Goal: Task Accomplishment & Management: Manage account settings

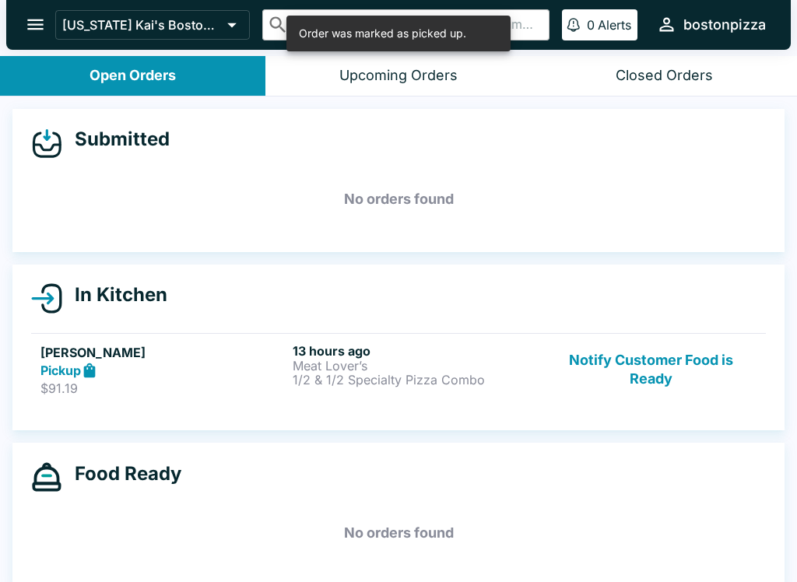
click at [688, 381] on button "Notify Customer Food is Ready" at bounding box center [651, 370] width 211 height 54
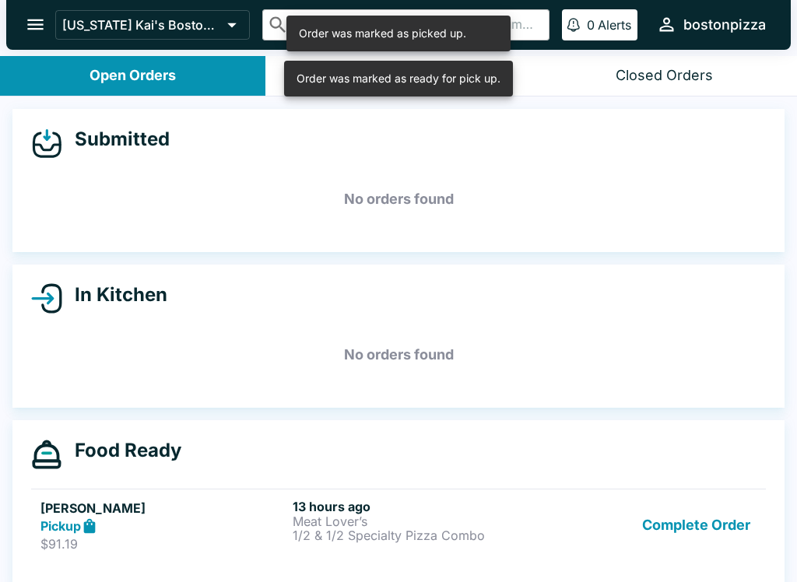
click at [722, 525] on button "Complete Order" at bounding box center [696, 526] width 121 height 54
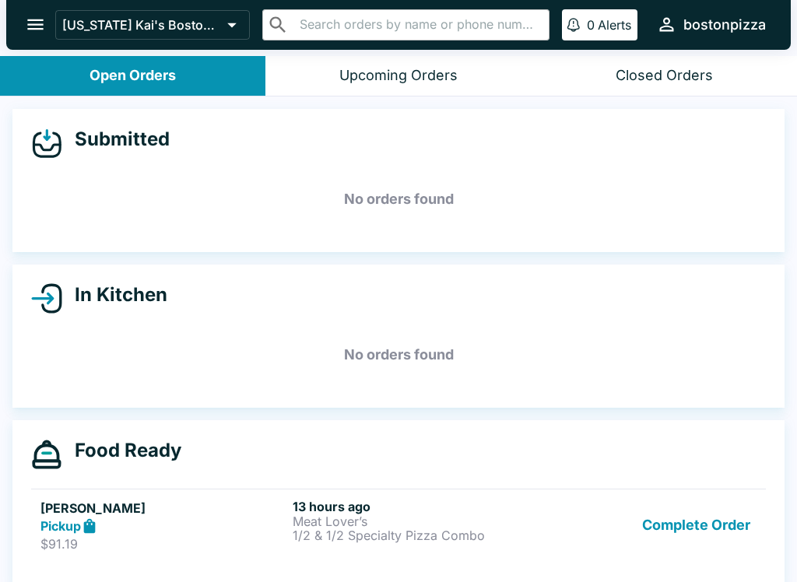
click at [659, 518] on button "Complete Order" at bounding box center [696, 526] width 121 height 54
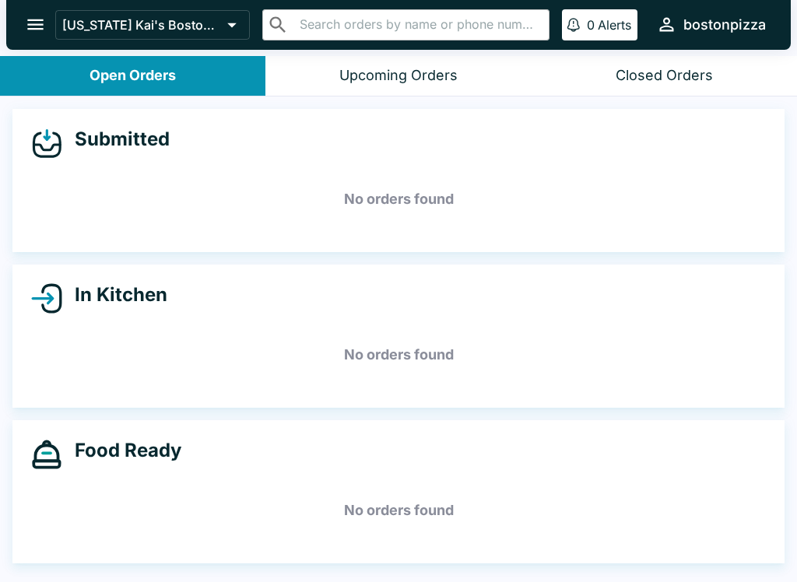
click at [449, 76] on div "Upcoming Orders" at bounding box center [398, 76] width 118 height 18
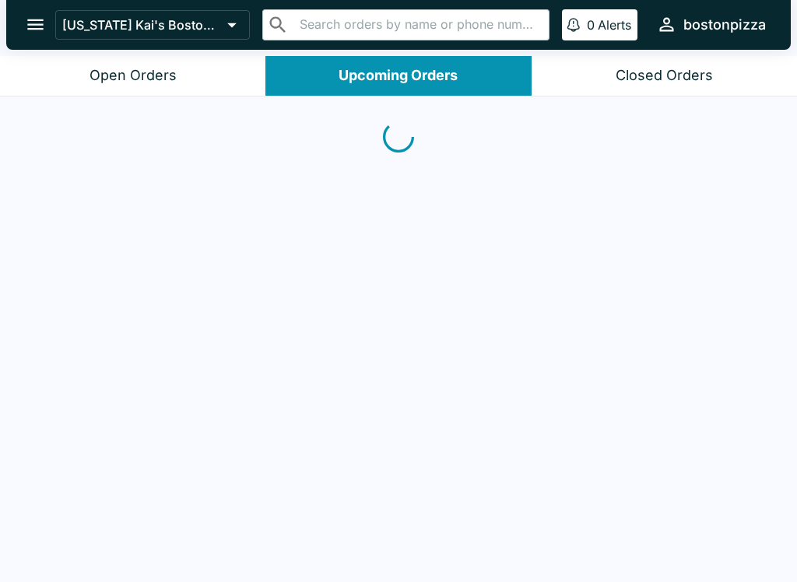
click at [158, 64] on button "Open Orders" at bounding box center [132, 76] width 265 height 40
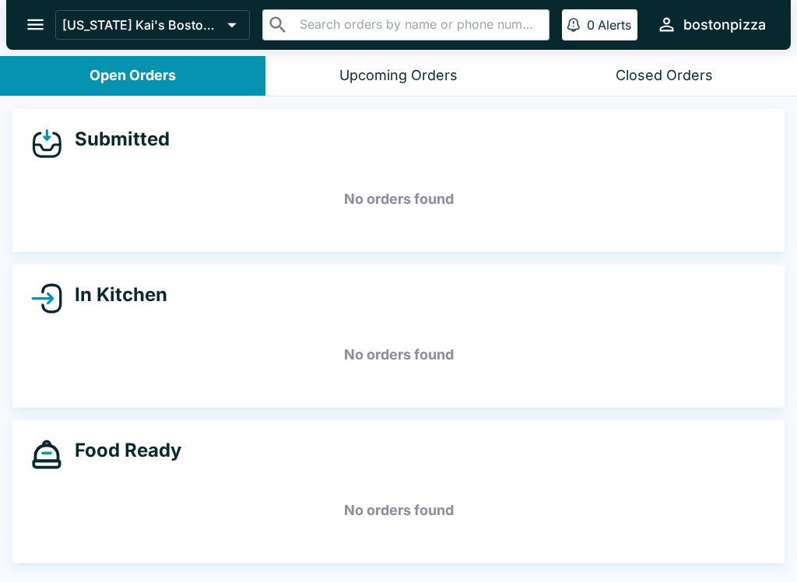
click at [39, 15] on icon "open drawer" at bounding box center [35, 24] width 21 height 21
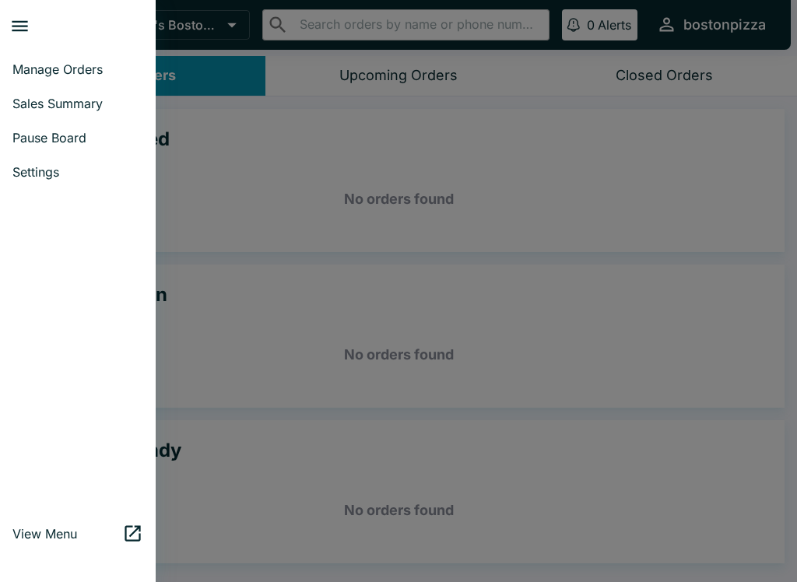
click at [110, 107] on span "Sales Summary" at bounding box center [77, 104] width 131 height 16
select select "03:00"
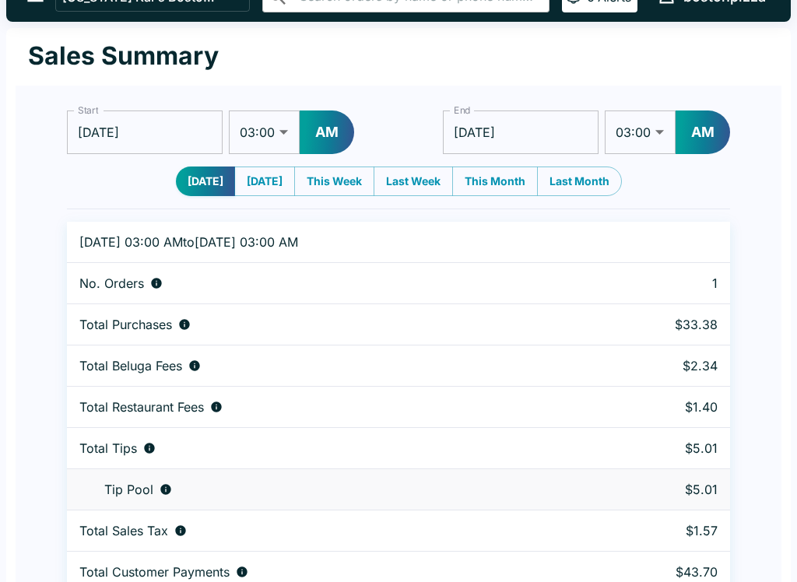
scroll to position [27, 0]
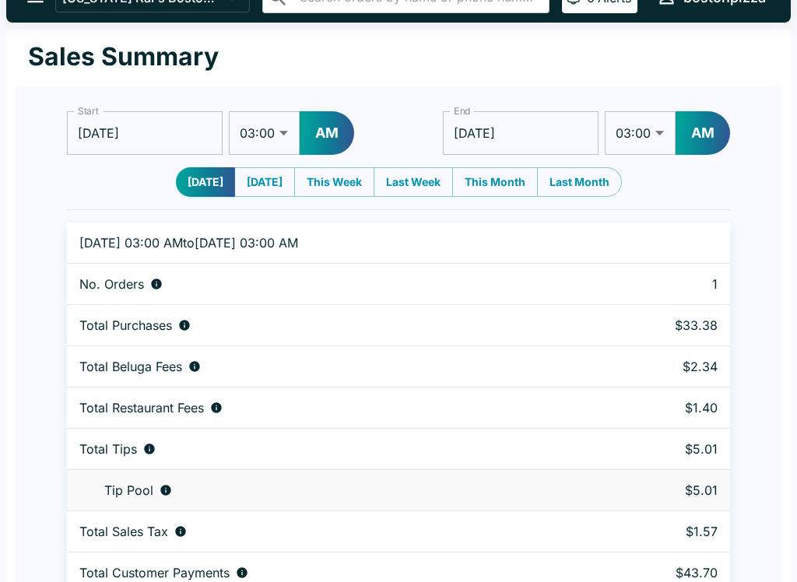
click at [290, 133] on select "01:00 01:30 02:00 02:30 03:00 03:30 04:00 04:30 05:00 05:30 06:00 06:30 07:00 0…" at bounding box center [264, 133] width 71 height 44
click at [117, 113] on input "[DATE]" at bounding box center [145, 133] width 156 height 44
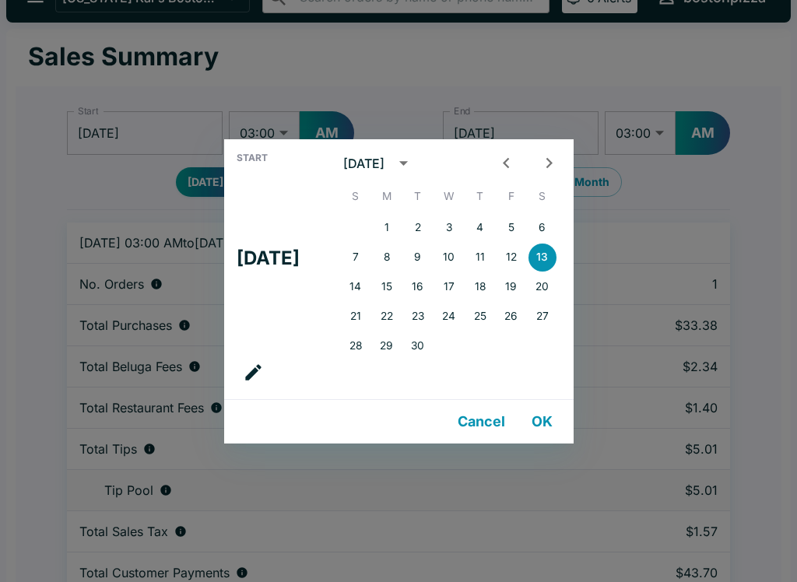
click at [525, 245] on button "12" at bounding box center [511, 258] width 28 height 28
click at [557, 253] on button "13" at bounding box center [543, 258] width 28 height 28
type input "[DATE]"
click at [542, 406] on button "OK" at bounding box center [543, 421] width 50 height 31
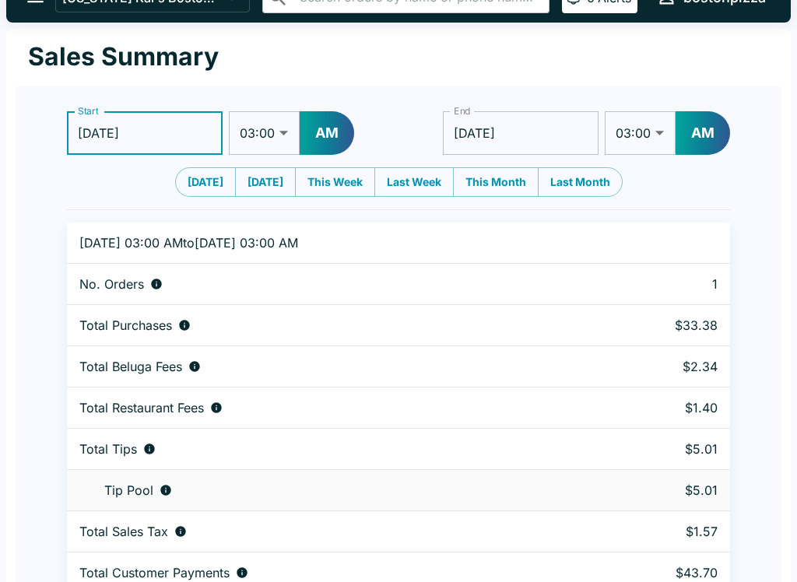
scroll to position [0, 0]
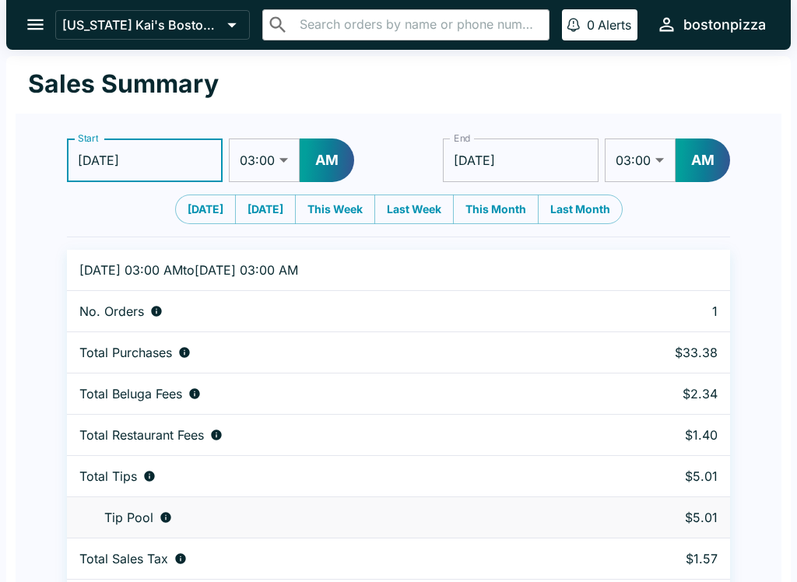
click at [50, 9] on div "[US_STATE] Kai's Boston Pizza ​ ​ 0 Alerts bostonpizza" at bounding box center [398, 25] width 785 height 50
click at [23, 19] on button "open drawer" at bounding box center [36, 25] width 40 height 40
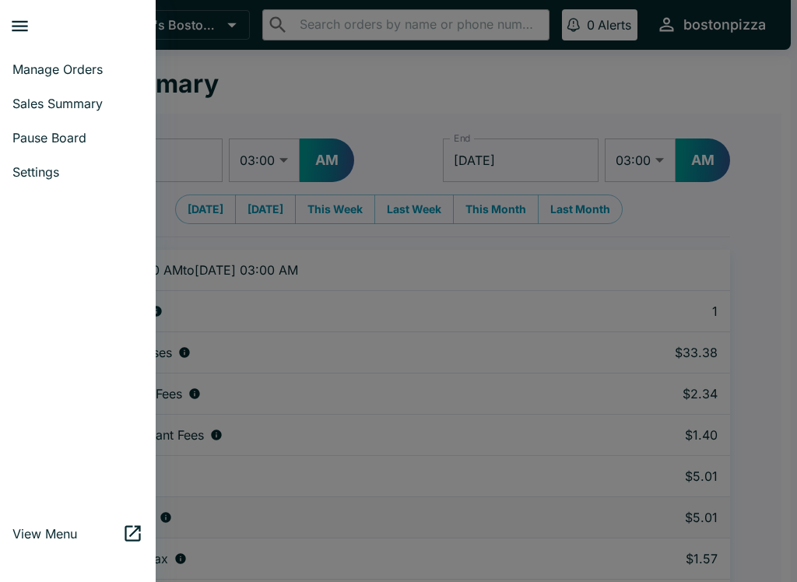
click at [24, 98] on span "Sales Summary" at bounding box center [77, 104] width 131 height 16
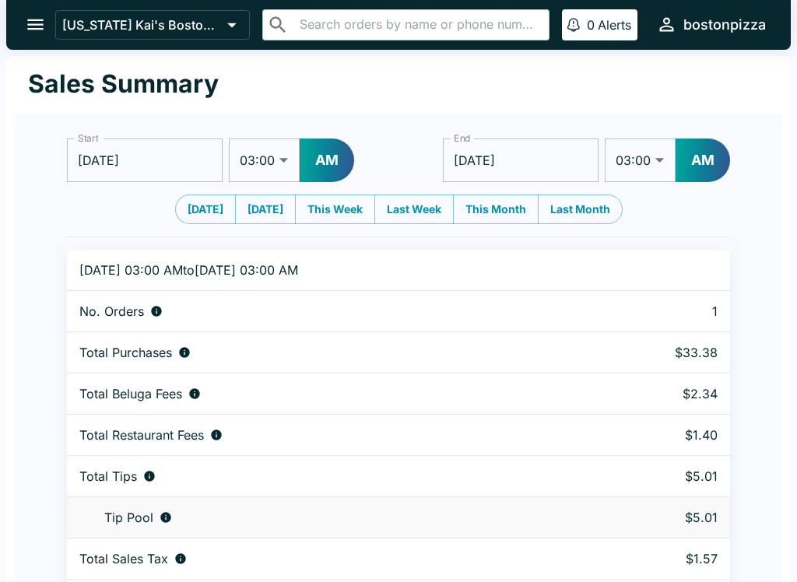
click at [20, 15] on button "open drawer" at bounding box center [36, 25] width 40 height 40
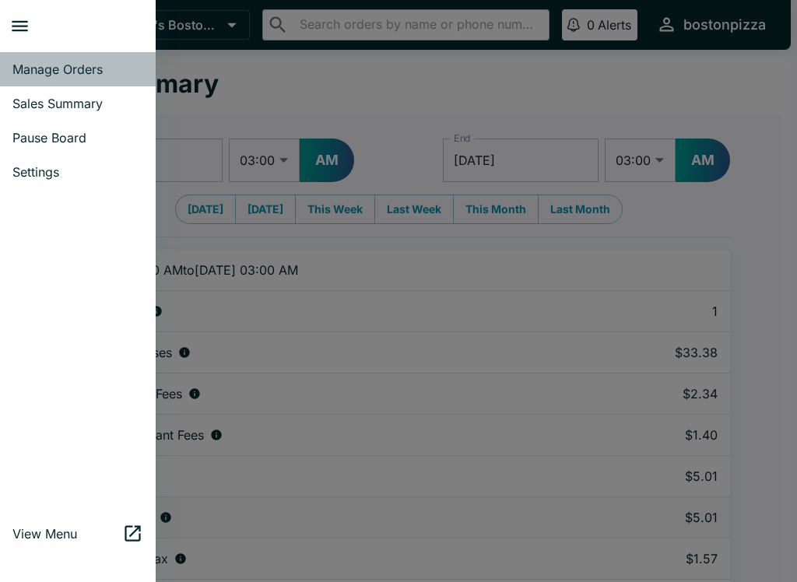
click at [32, 64] on span "Manage Orders" at bounding box center [77, 69] width 131 height 16
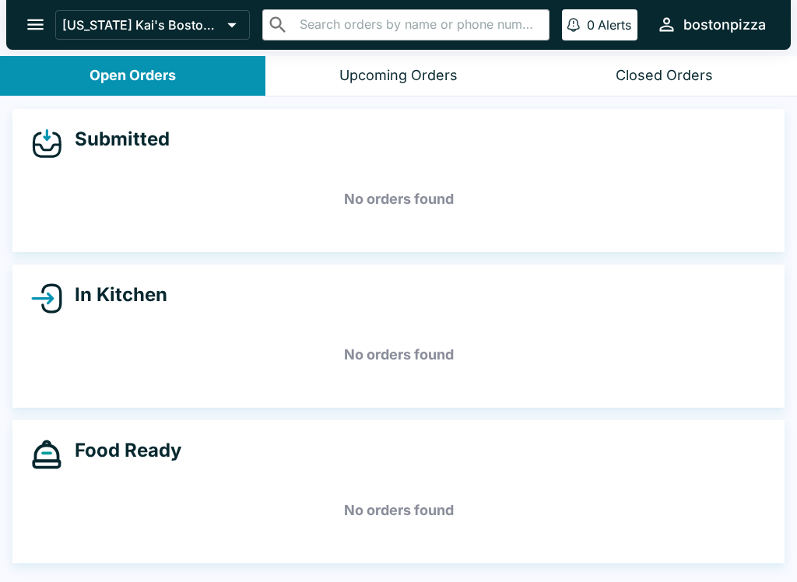
click at [388, 77] on div "Upcoming Orders" at bounding box center [398, 76] width 118 height 18
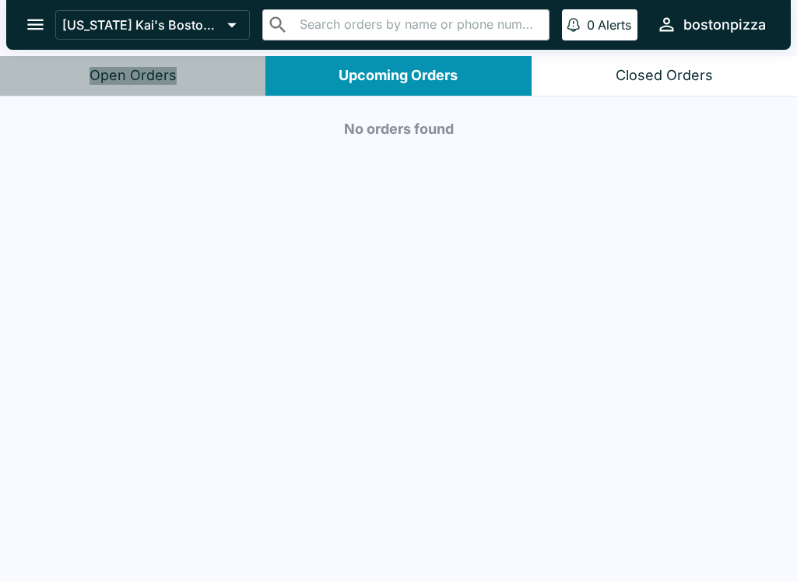
click at [153, 93] on button "Open Orders" at bounding box center [132, 76] width 265 height 40
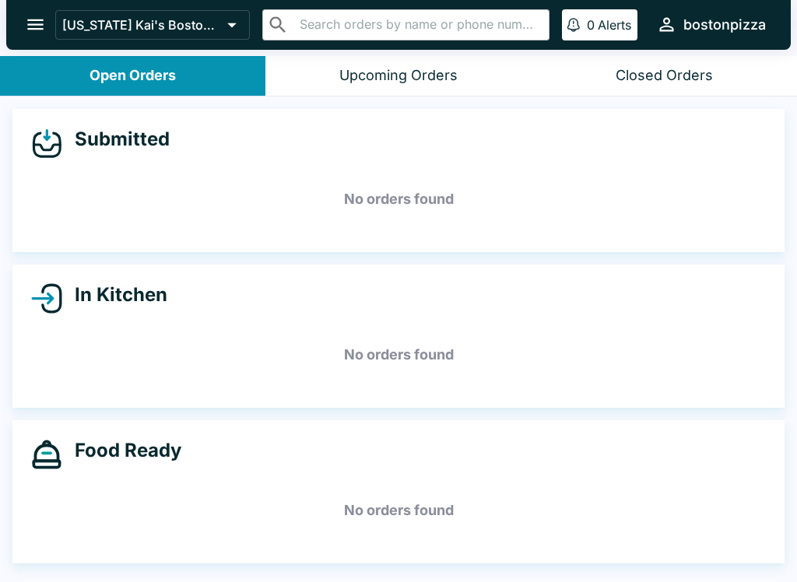
click at [656, 61] on button "Closed Orders" at bounding box center [664, 76] width 265 height 40
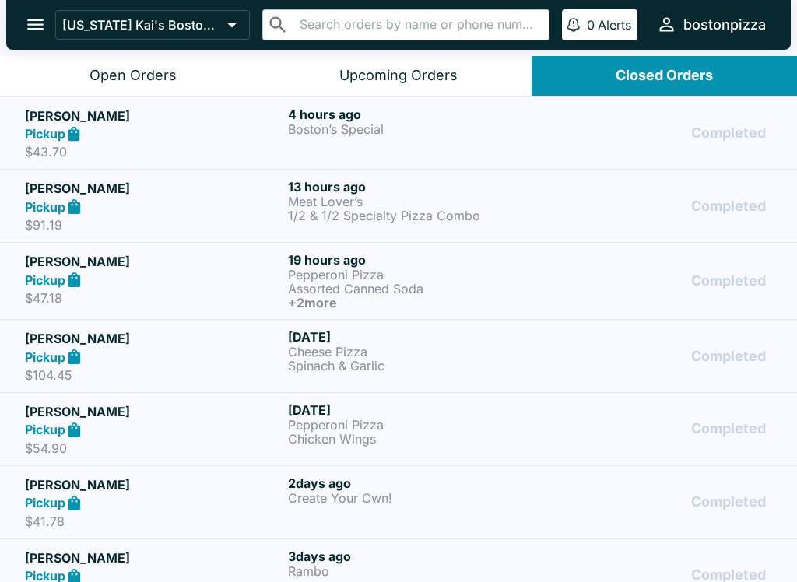
click at [198, 209] on div "Pickup" at bounding box center [153, 207] width 257 height 18
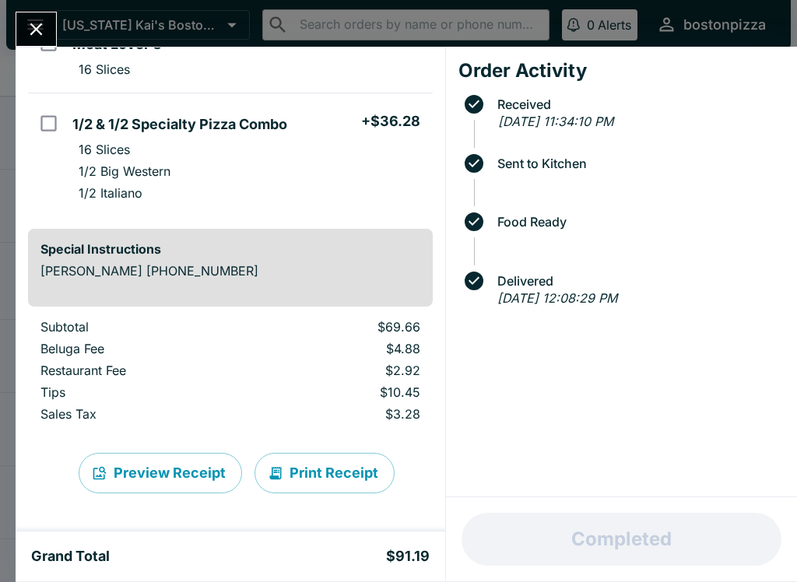
scroll to position [169, 0]
click at [17, 33] on button "Close" at bounding box center [36, 28] width 40 height 33
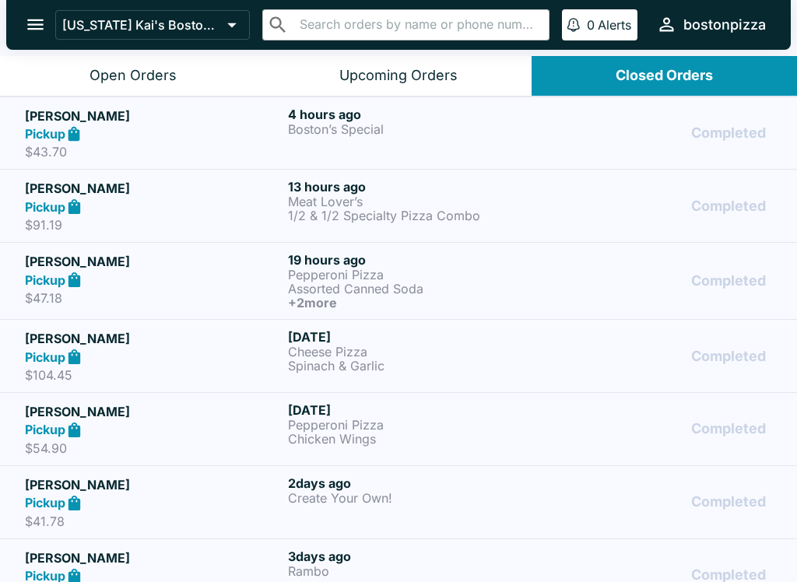
click at [23, 33] on button "open drawer" at bounding box center [36, 25] width 40 height 40
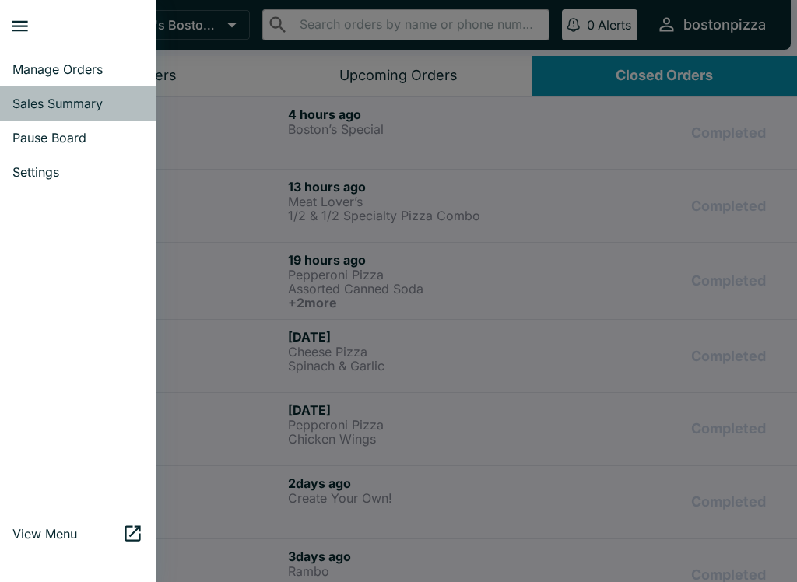
click at [16, 100] on span "Sales Summary" at bounding box center [77, 104] width 131 height 16
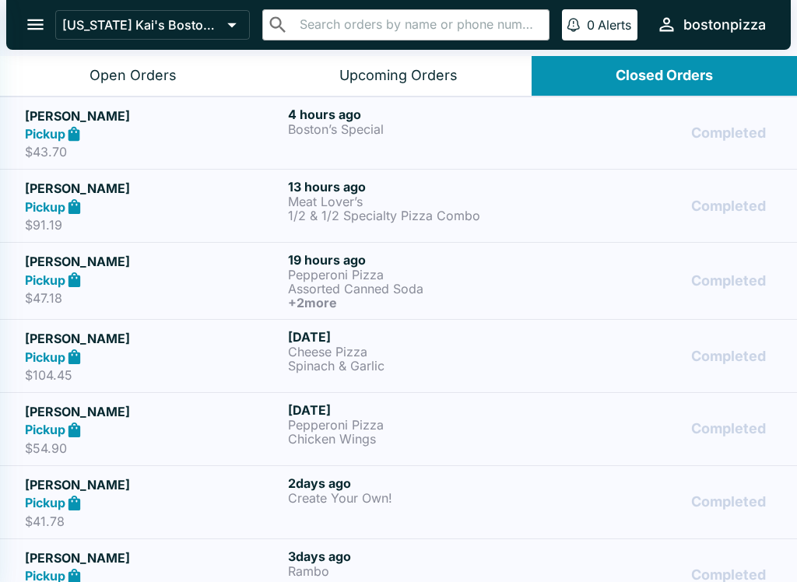
select select "03:00"
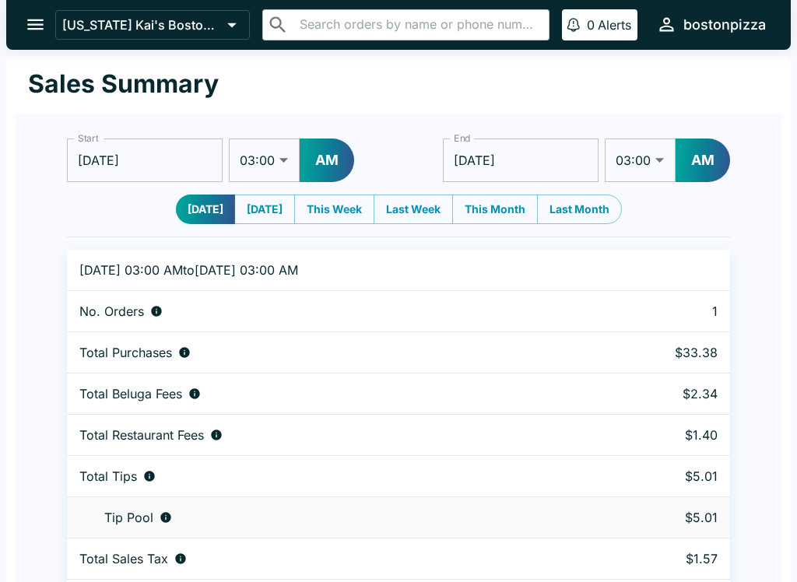
click at [274, 168] on select "01:00 01:30 02:00 02:30 03:00 03:30 04:00 04:30 05:00 05:30 06:00 06:30 07:00 0…" at bounding box center [264, 161] width 71 height 44
click at [153, 153] on input "[DATE]" at bounding box center [145, 161] width 156 height 44
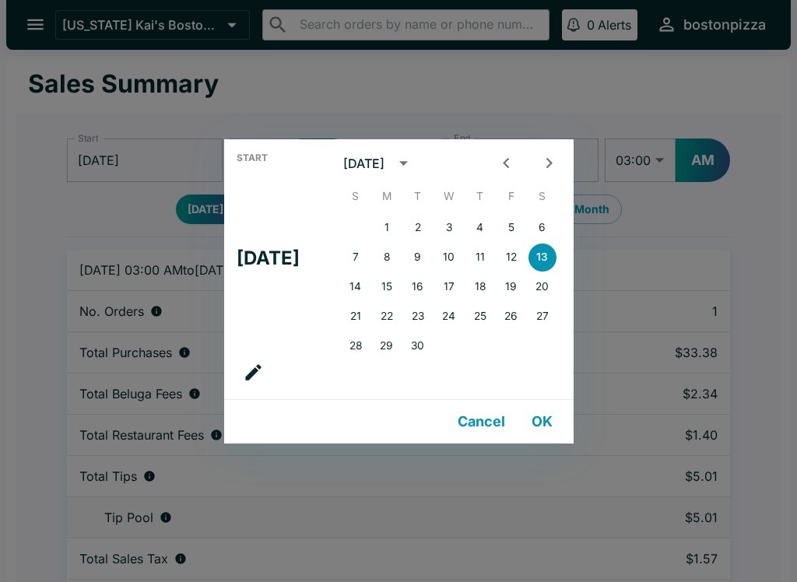
click at [525, 257] on button "12" at bounding box center [511, 258] width 28 height 28
type input "[DATE]"
click at [565, 420] on button "OK" at bounding box center [543, 421] width 50 height 31
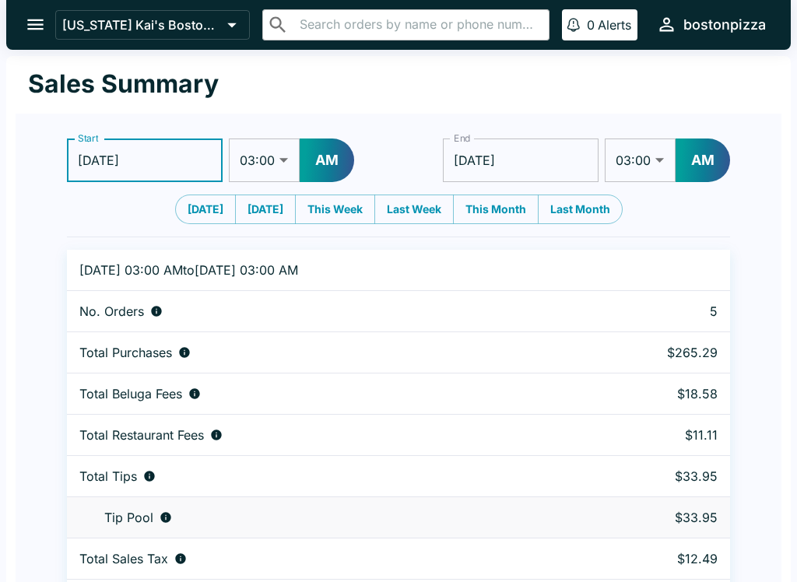
click at [279, 156] on select "01:00 01:30 02:00 02:30 03:00 03:30 04:00 04:30 05:00 05:30 06:00 06:30 07:00 0…" at bounding box center [264, 161] width 71 height 44
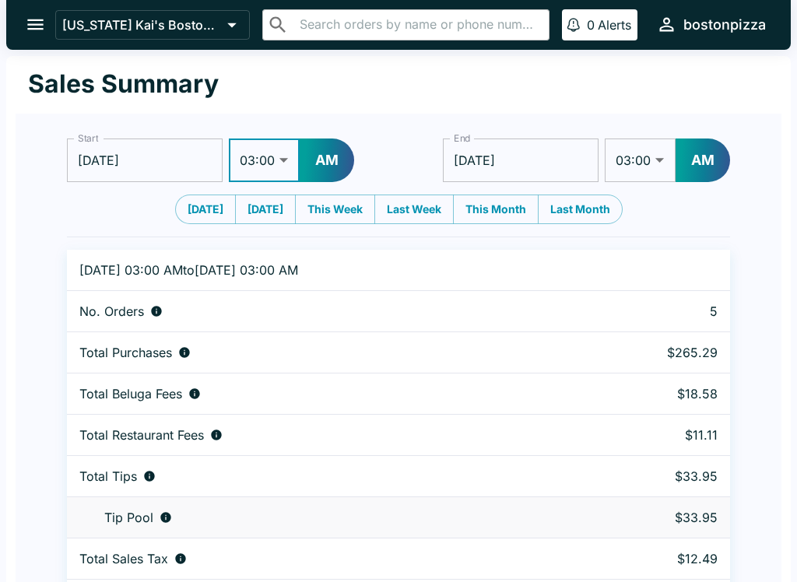
select select "11:00"
click at [336, 156] on button "AM" at bounding box center [327, 161] width 54 height 44
click at [26, 38] on button "open drawer" at bounding box center [36, 25] width 40 height 40
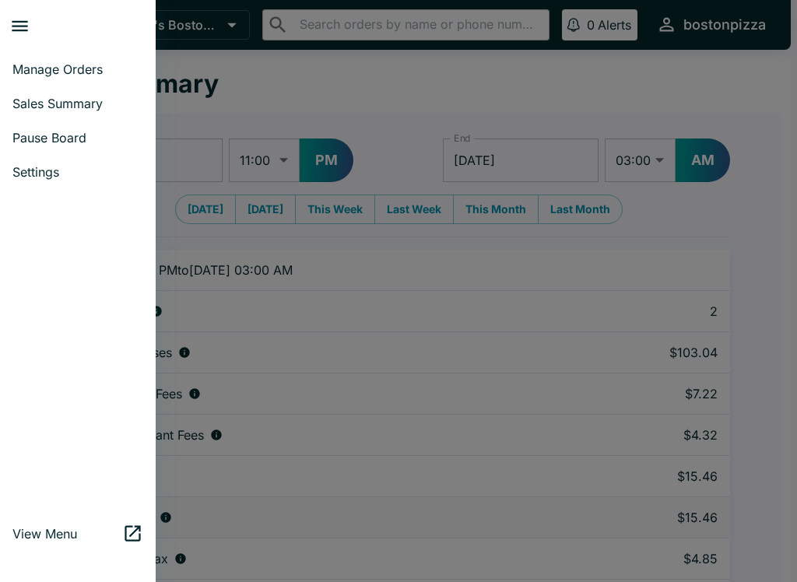
click at [102, 48] on ul "Manage Orders Sales Summary Pause Board Settings" at bounding box center [78, 120] width 156 height 149
click at [92, 60] on link "Manage Orders" at bounding box center [78, 69] width 156 height 34
